Goal: Use online tool/utility: Utilize a website feature to perform a specific function

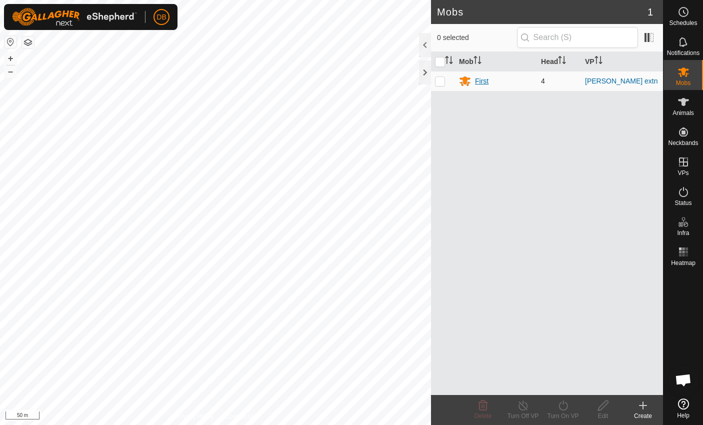
click at [490, 76] on div "First" at bounding box center [496, 81] width 74 height 12
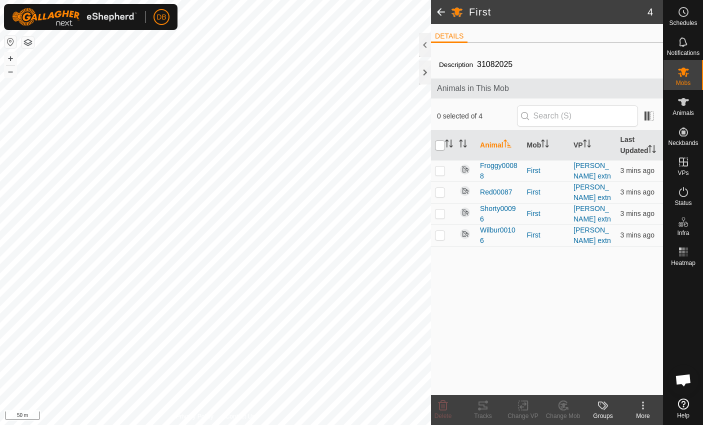
click at [439, 150] on input "checkbox" at bounding box center [440, 145] width 10 height 10
checkbox input "true"
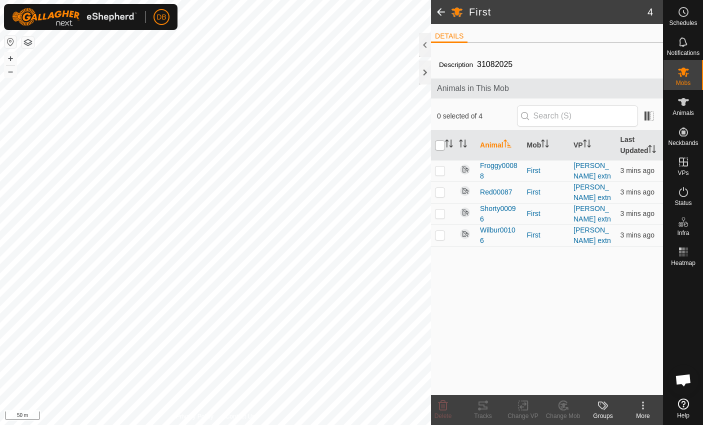
checkbox input "true"
click at [482, 418] on div "Tracks" at bounding box center [483, 415] width 40 height 9
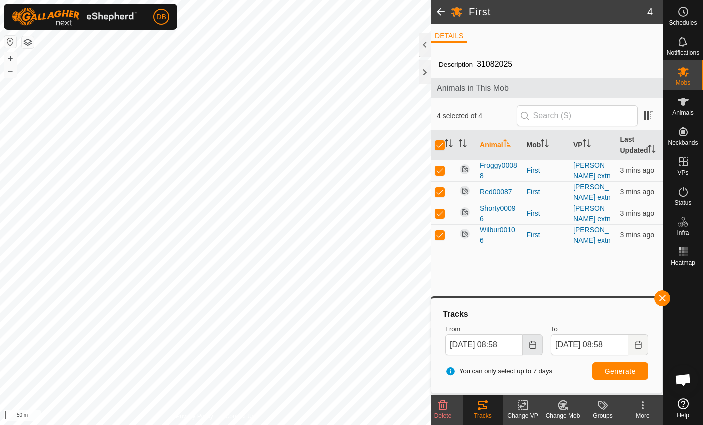
click at [532, 343] on icon "Choose Date" at bounding box center [533, 345] width 8 height 8
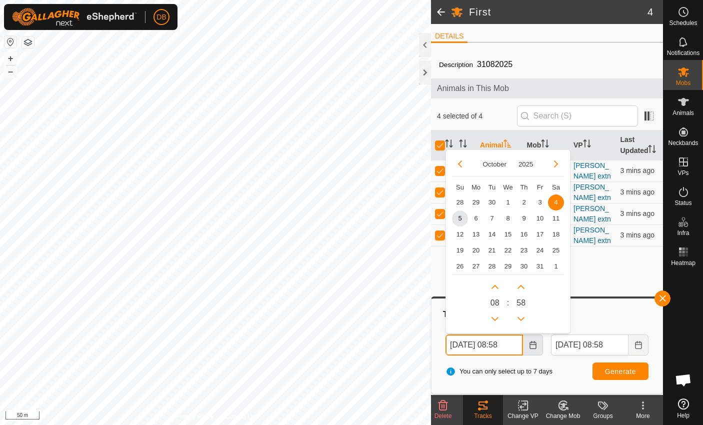
scroll to position [0, 1]
click at [494, 317] on button "Previous Hour" at bounding box center [495, 318] width 16 height 16
click at [461, 214] on span "5" at bounding box center [460, 218] width 16 height 16
type input "[DATE] 06:58"
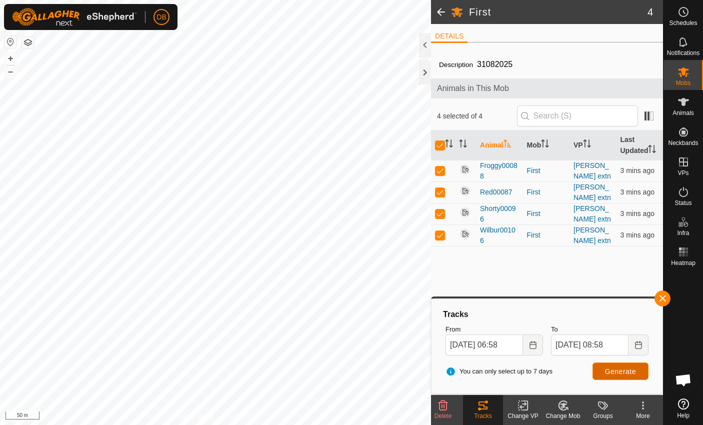
click at [619, 369] on span "Generate" at bounding box center [620, 371] width 31 height 8
click at [440, 217] on p-checkbox at bounding box center [440, 213] width 10 height 8
checkbox input "false"
click at [440, 239] on p-checkbox at bounding box center [440, 235] width 10 height 8
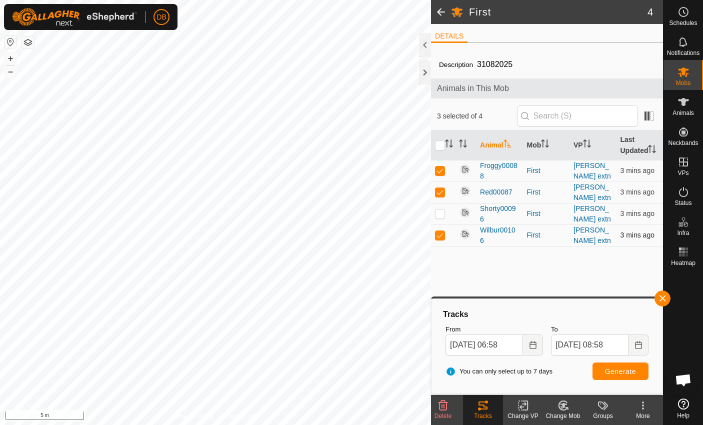
checkbox input "false"
click at [438, 196] on p-checkbox at bounding box center [440, 192] width 10 height 8
checkbox input "false"
click at [626, 371] on span "Generate" at bounding box center [620, 371] width 31 height 8
click at [443, 239] on p-checkbox at bounding box center [440, 235] width 10 height 8
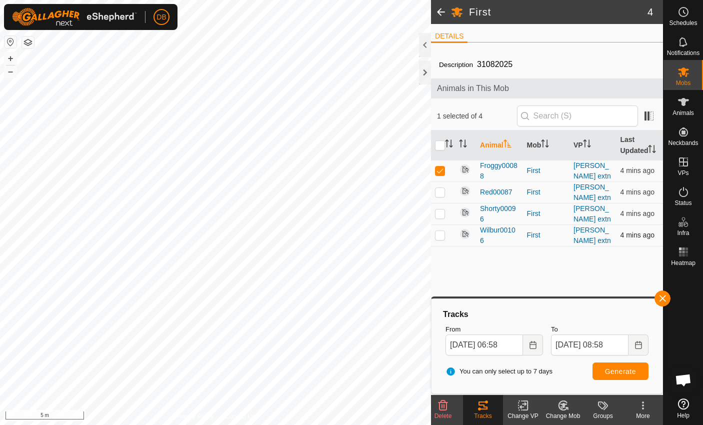
checkbox input "true"
click at [438, 174] on p-checkbox at bounding box center [440, 170] width 10 height 8
checkbox input "false"
click at [618, 368] on span "Generate" at bounding box center [620, 371] width 31 height 8
click at [439, 239] on p-checkbox at bounding box center [440, 235] width 10 height 8
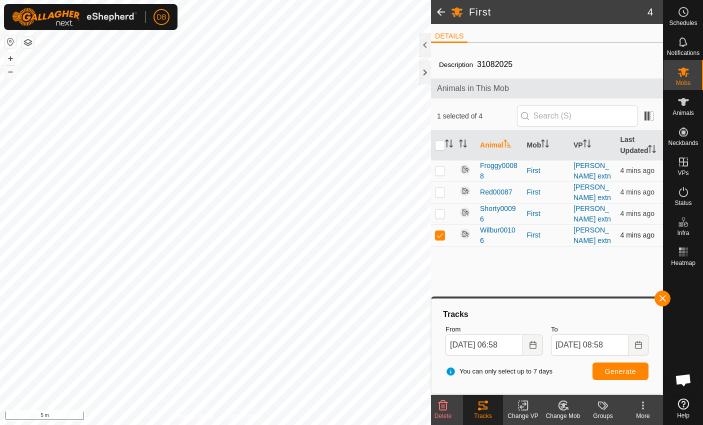
checkbox input "false"
click at [442, 217] on p-checkbox at bounding box center [440, 213] width 10 height 8
checkbox input "true"
click at [606, 373] on span "Generate" at bounding box center [620, 371] width 31 height 8
click at [440, 196] on p-checkbox at bounding box center [440, 192] width 10 height 8
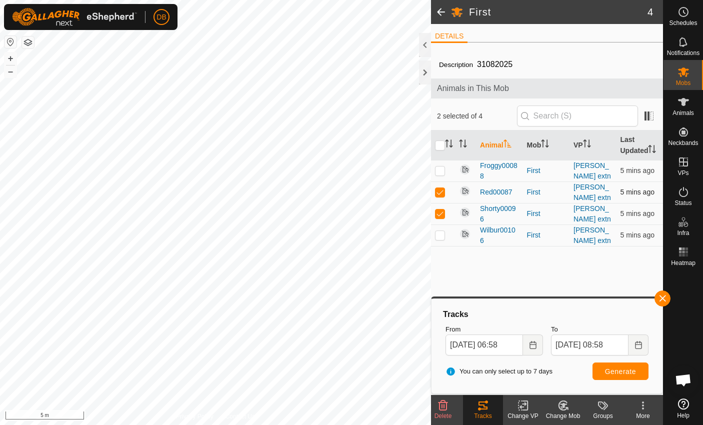
checkbox input "true"
click at [440, 217] on p-checkbox at bounding box center [440, 213] width 10 height 8
checkbox input "false"
click at [627, 373] on span "Generate" at bounding box center [620, 371] width 31 height 8
